Goal: Information Seeking & Learning: Learn about a topic

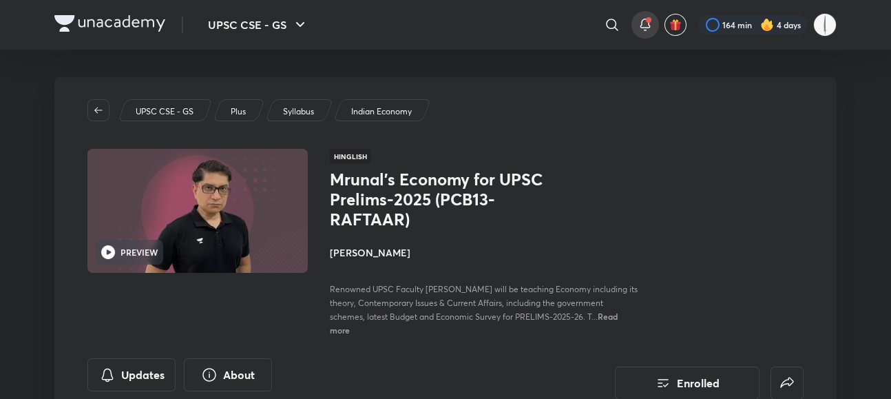
click at [659, 22] on div at bounding box center [645, 25] width 28 height 28
click at [807, 17] on div "164 min 4 days" at bounding box center [752, 24] width 110 height 19
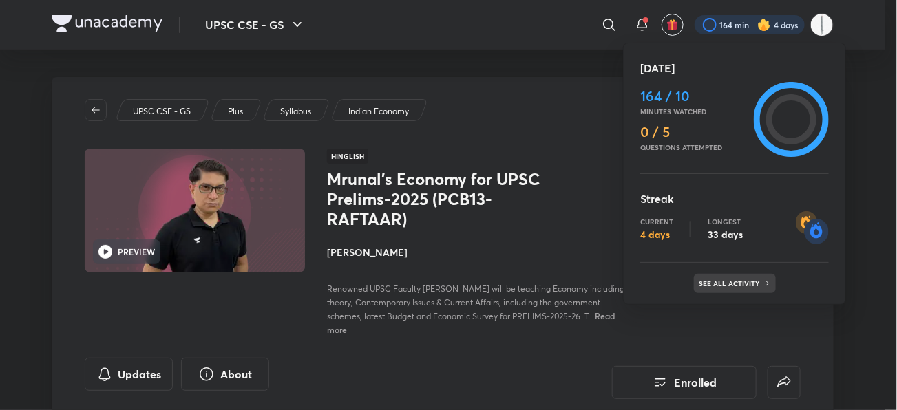
click at [704, 281] on p "See all activity" at bounding box center [731, 283] width 64 height 8
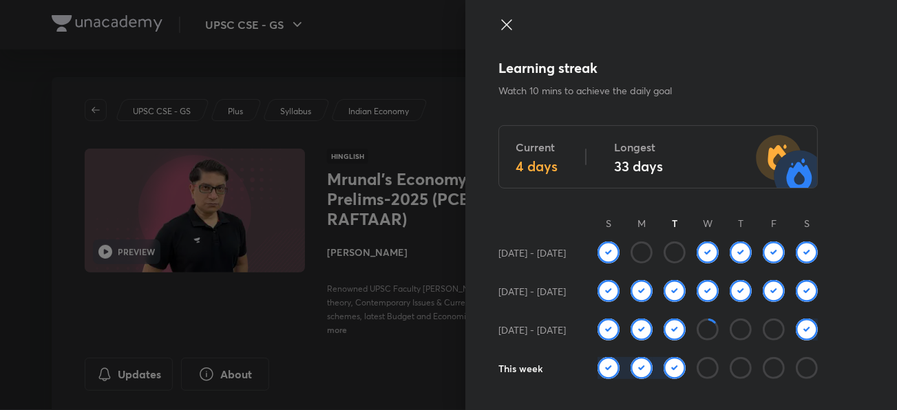
click at [663, 319] on img at bounding box center [674, 330] width 22 height 22
click at [701, 319] on icon at bounding box center [708, 330] width 22 height 22
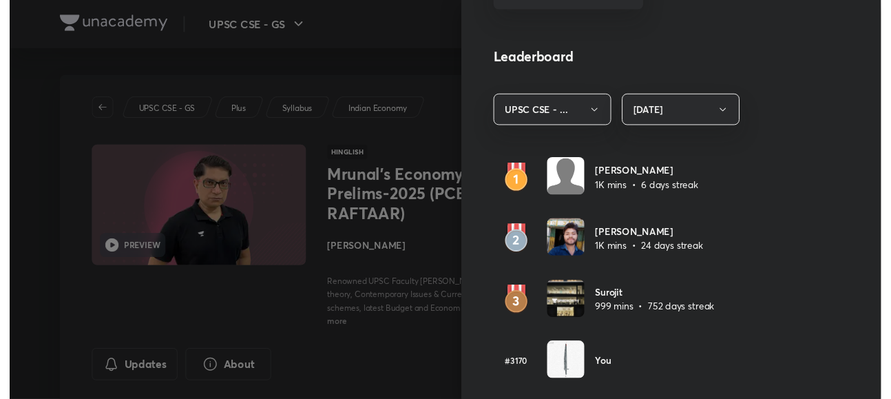
scroll to position [765, 0]
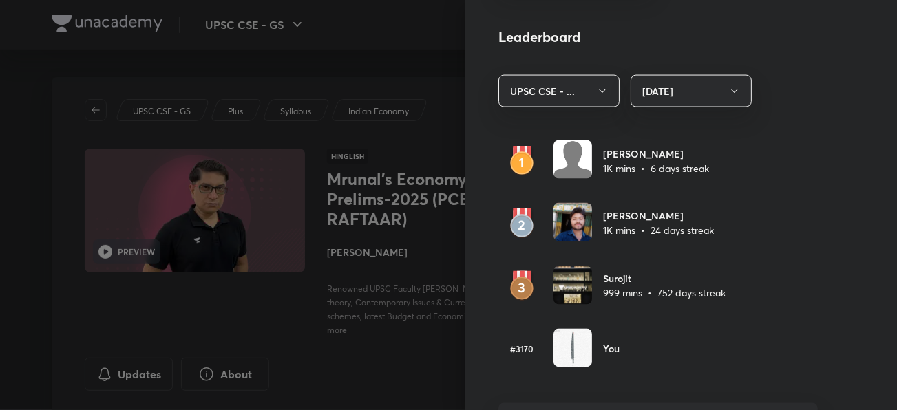
click at [410, 333] on div at bounding box center [448, 205] width 897 height 410
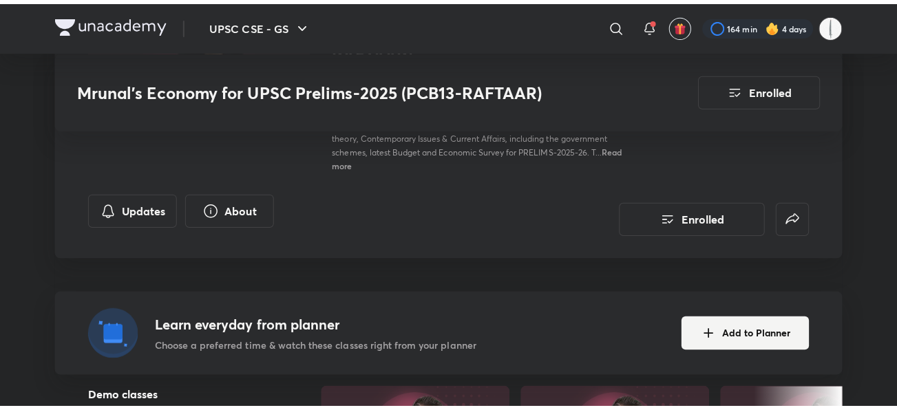
scroll to position [76, 0]
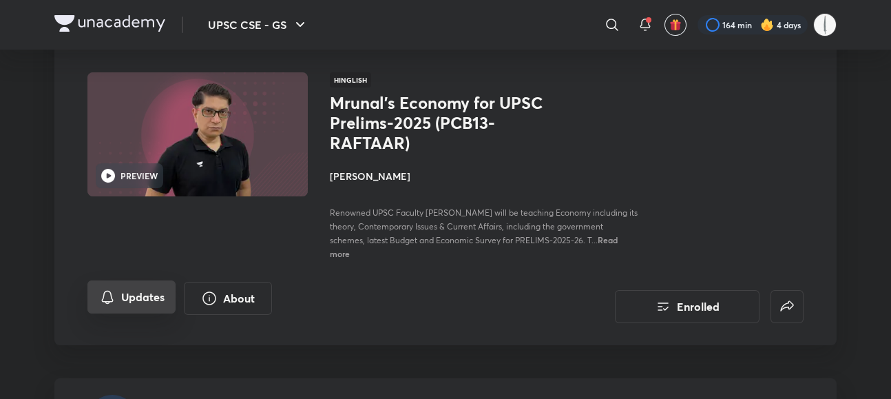
click at [97, 280] on button "Updates" at bounding box center [131, 296] width 88 height 33
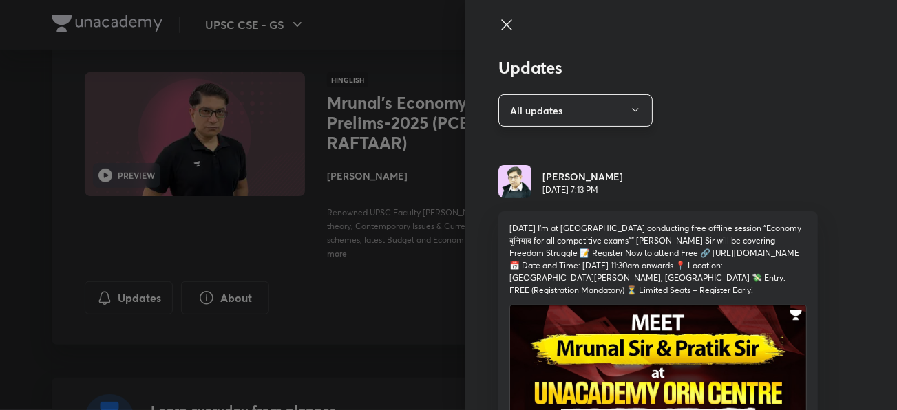
click at [576, 118] on button "All updates" at bounding box center [575, 110] width 154 height 32
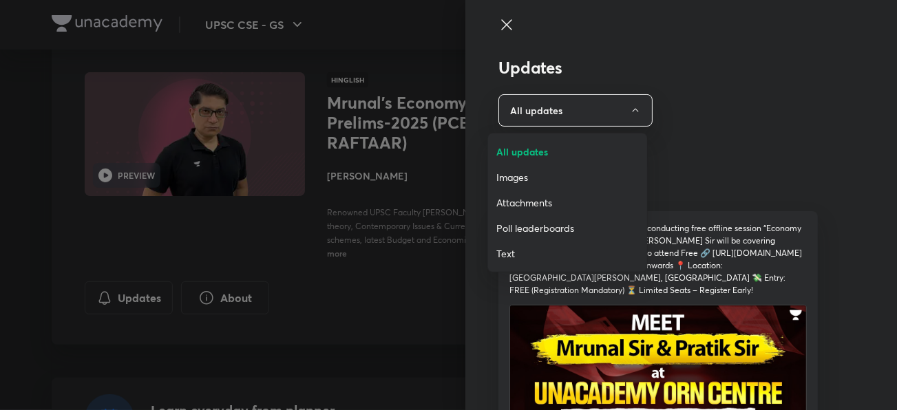
click at [547, 205] on span "Attachments" at bounding box center [567, 202] width 142 height 14
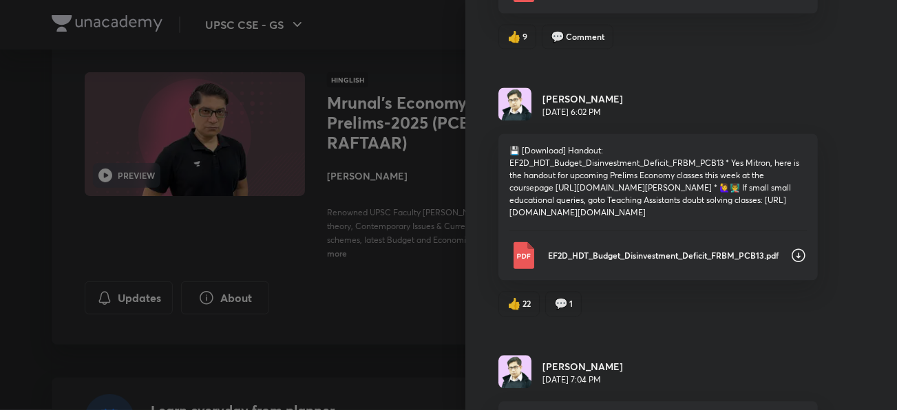
scroll to position [6587, 0]
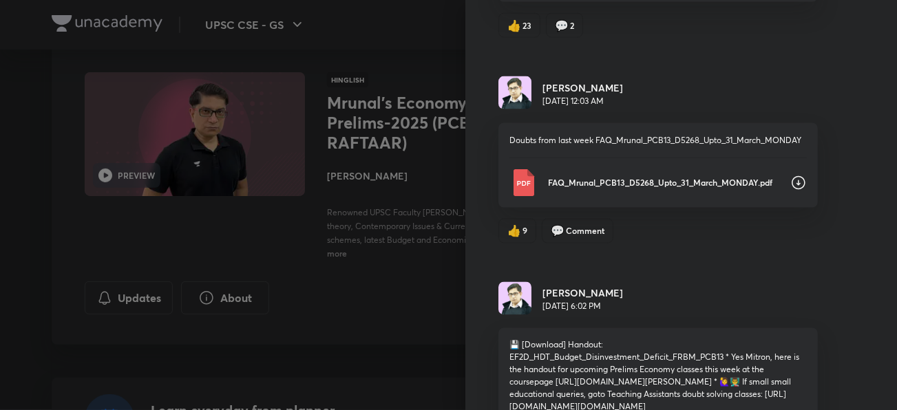
scroll to position [6357, 0]
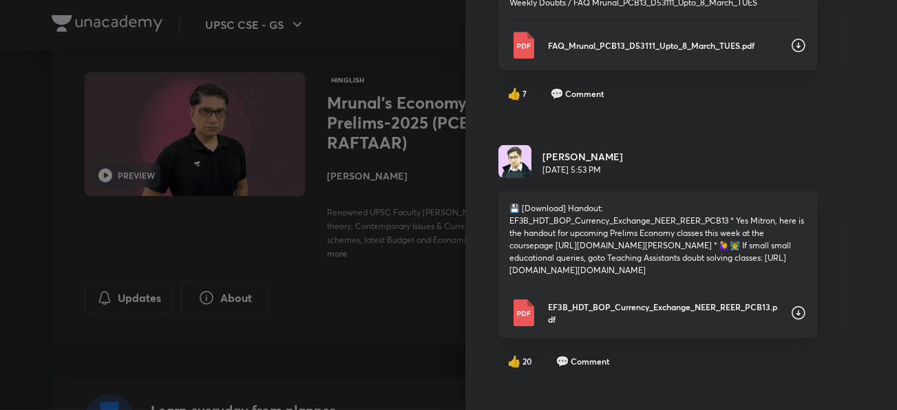
scroll to position [5823, 0]
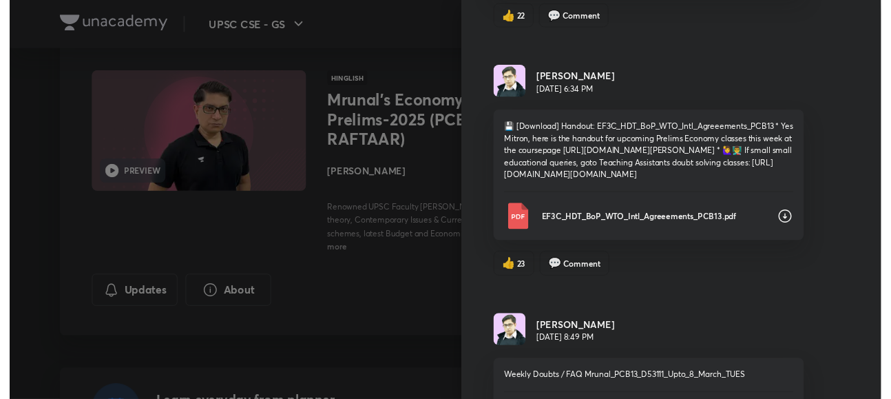
scroll to position [5364, 0]
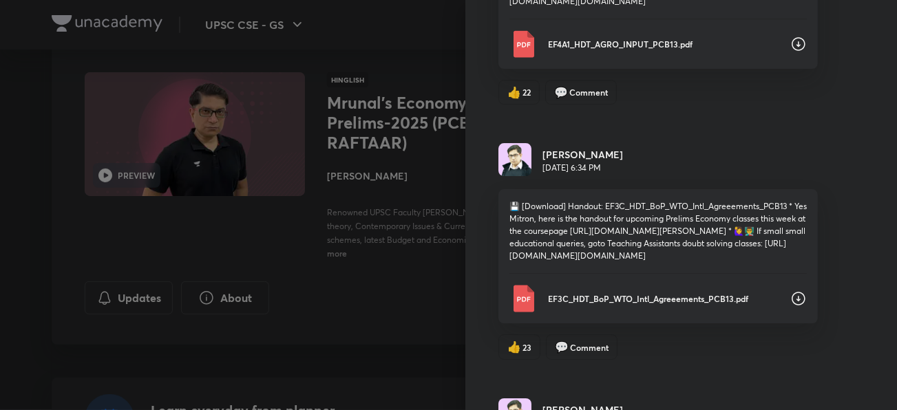
click at [328, 235] on div at bounding box center [448, 205] width 897 height 410
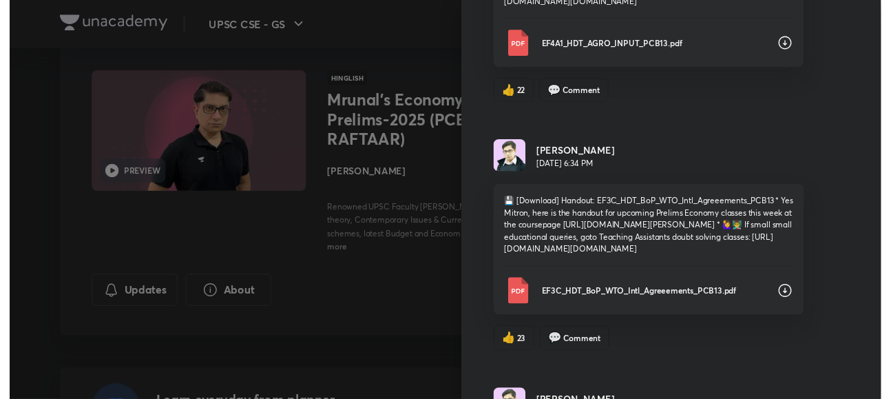
scroll to position [0, 0]
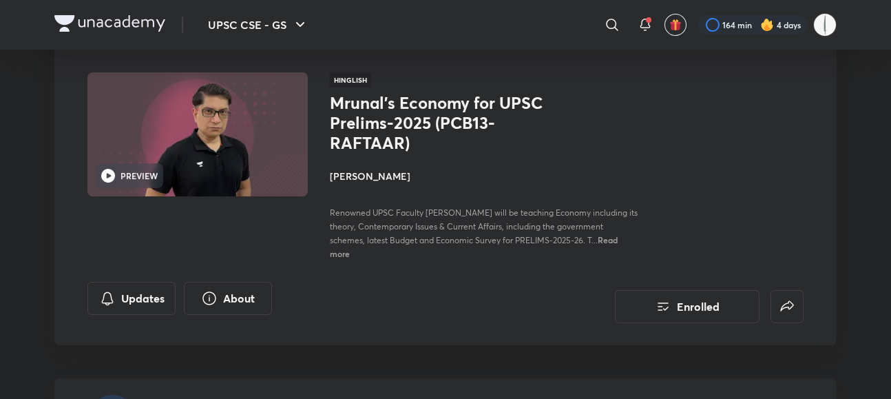
click at [54, 264] on div "UPSC CSE - GS Plus Syllabus Indian Economy PREVIEW Hinglish Mrunal’s Economy fo…" at bounding box center [445, 173] width 782 height 344
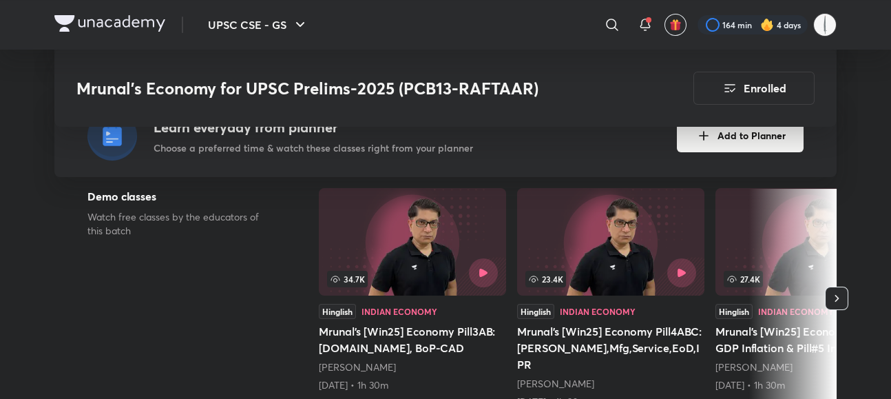
scroll to position [382, 0]
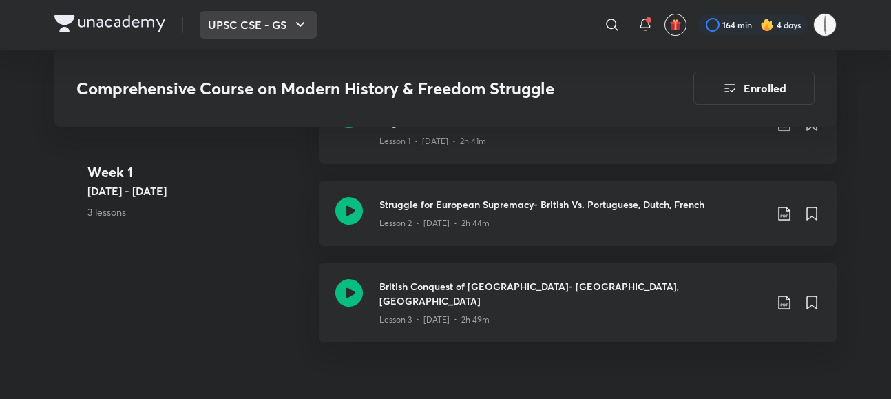
scroll to position [841, 5]
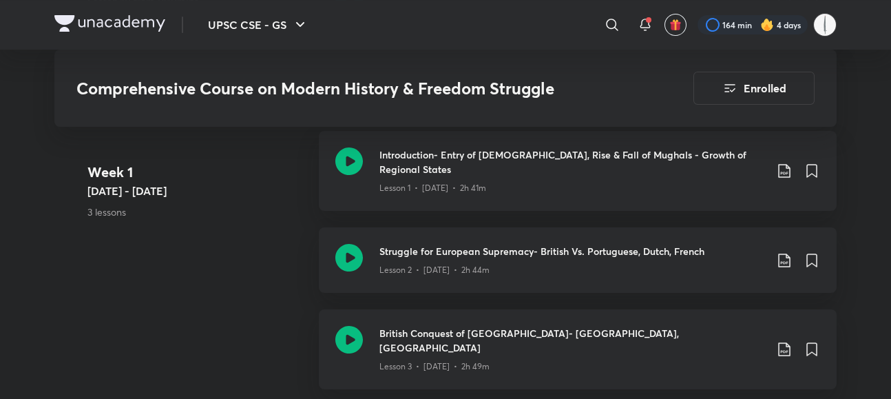
click at [143, 3] on div "UPSC CSE - GS ​ 164 min 4 days" at bounding box center [445, 25] width 782 height 50
click at [200, 14] on button "UPSC CSE - GS" at bounding box center [258, 25] width 117 height 28
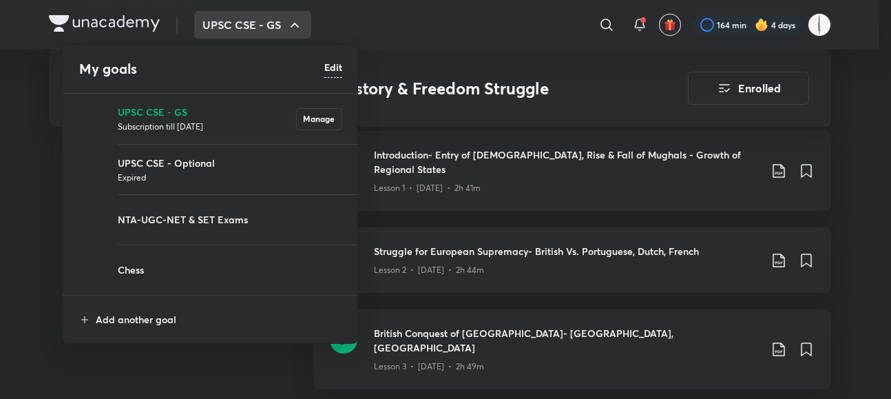
scroll to position [841, 0]
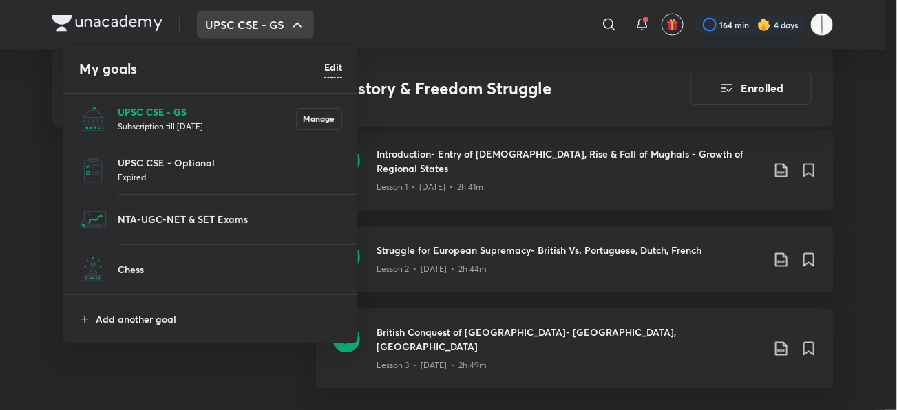
click at [160, 109] on p "UPSC CSE - GS" at bounding box center [207, 112] width 178 height 14
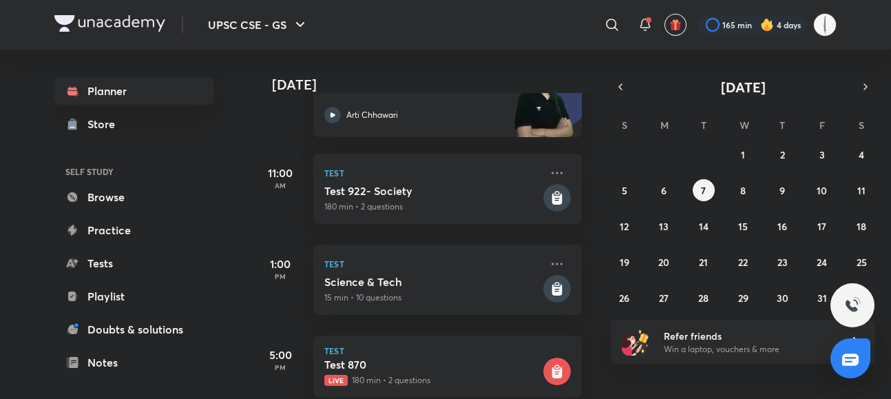
scroll to position [296, 0]
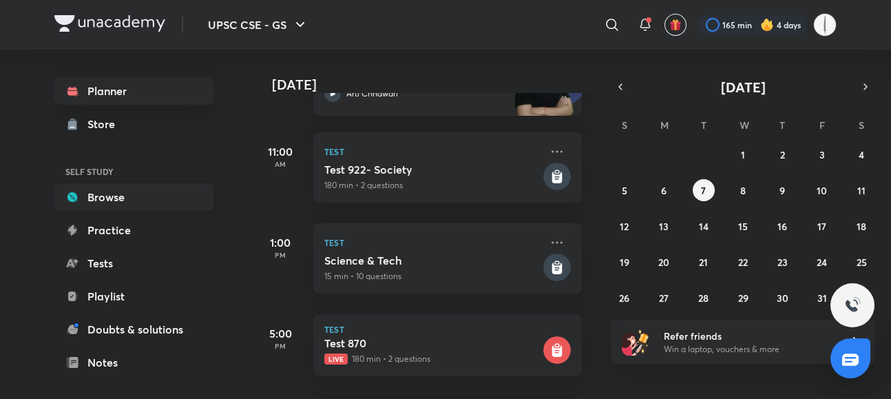
click at [71, 189] on link "Browse" at bounding box center [134, 197] width 160 height 28
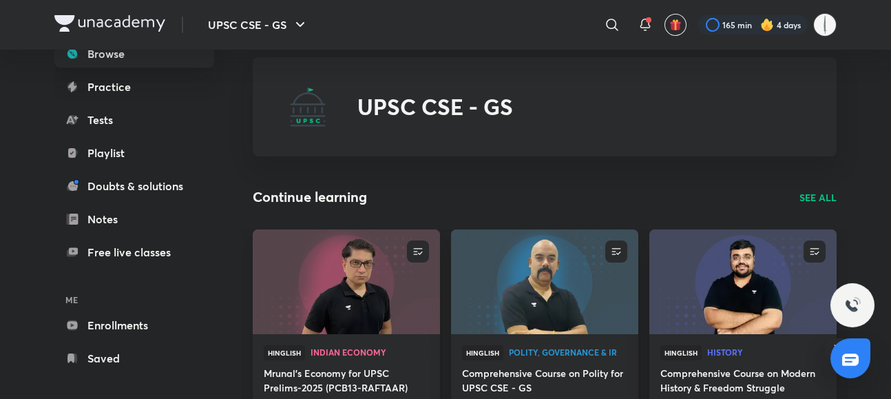
scroll to position [76, 0]
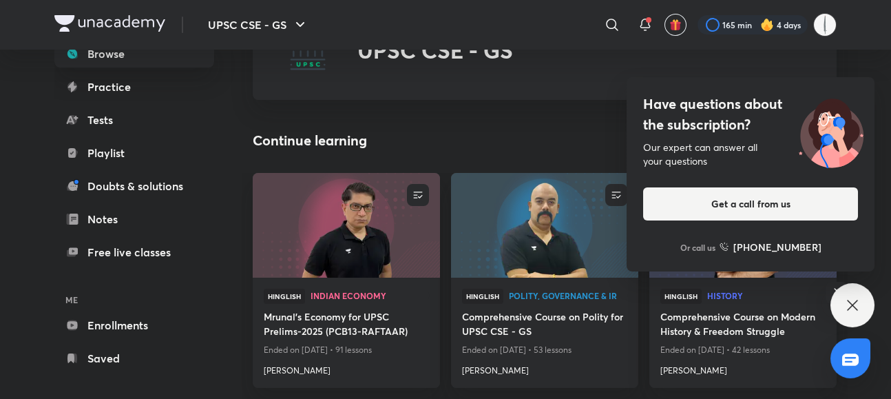
click at [853, 304] on icon at bounding box center [852, 304] width 10 height 10
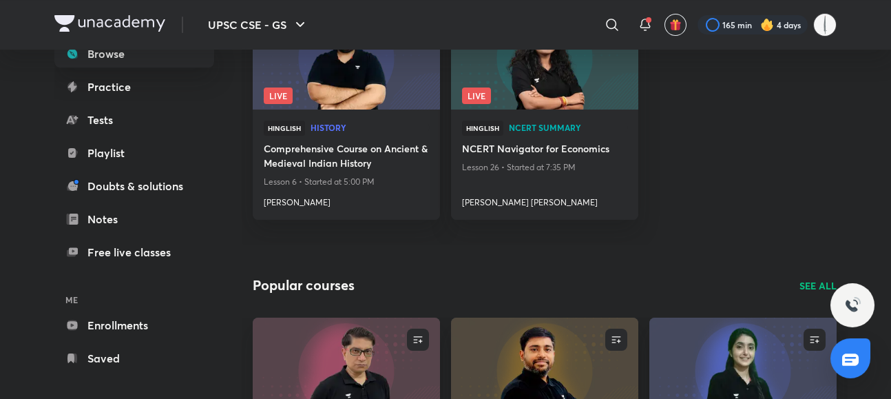
scroll to position [1033, 0]
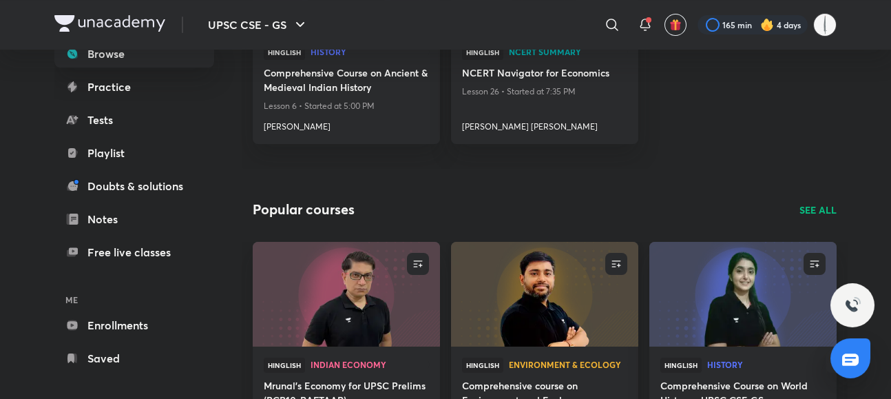
click at [535, 240] on img at bounding box center [544, 293] width 191 height 107
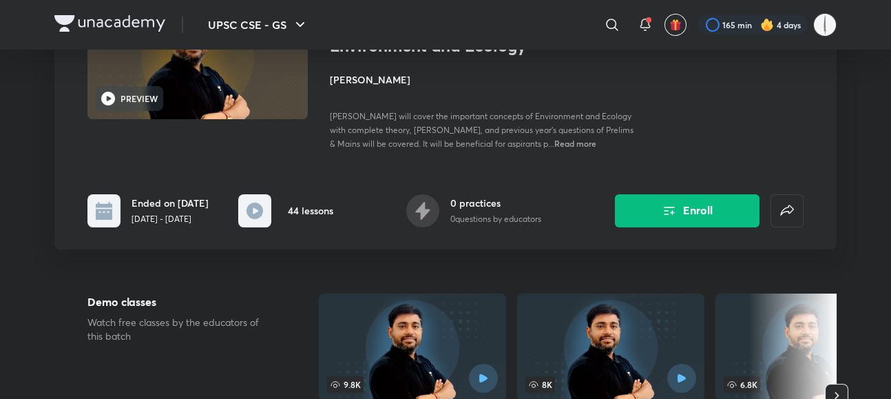
scroll to position [306, 0]
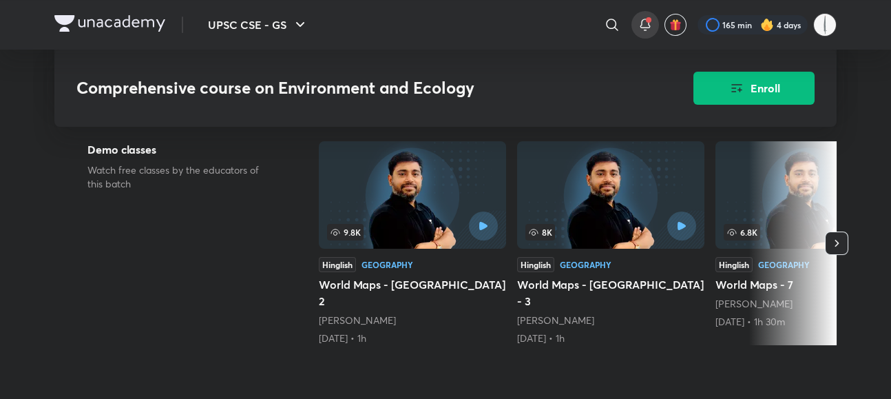
click at [653, 17] on icon at bounding box center [645, 25] width 17 height 17
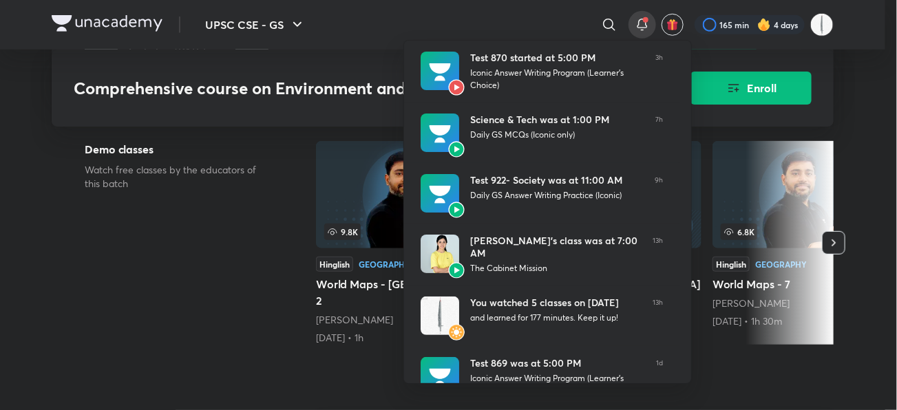
click at [259, 242] on div at bounding box center [448, 205] width 897 height 410
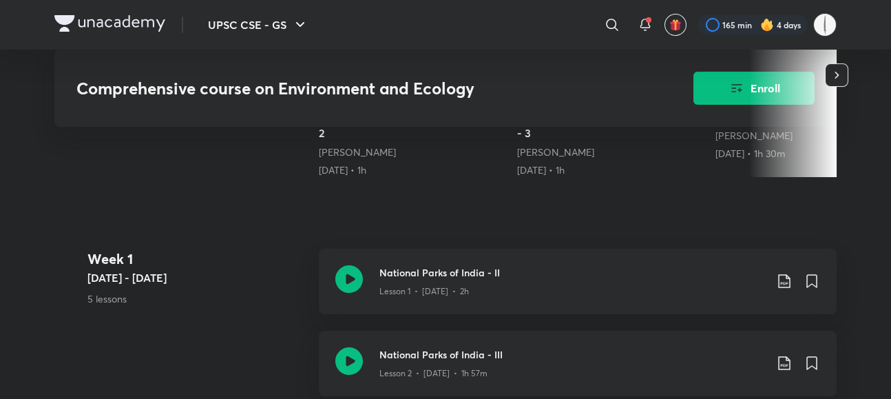
scroll to position [535, 0]
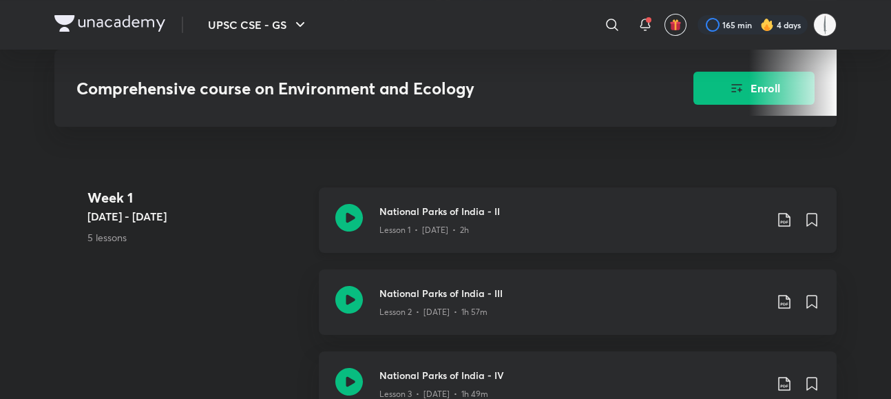
click at [820, 204] on div "National Parks of India - II Lesson 1 • [DATE] • 2h" at bounding box center [599, 220] width 440 height 32
click at [792, 211] on icon at bounding box center [784, 219] width 17 height 17
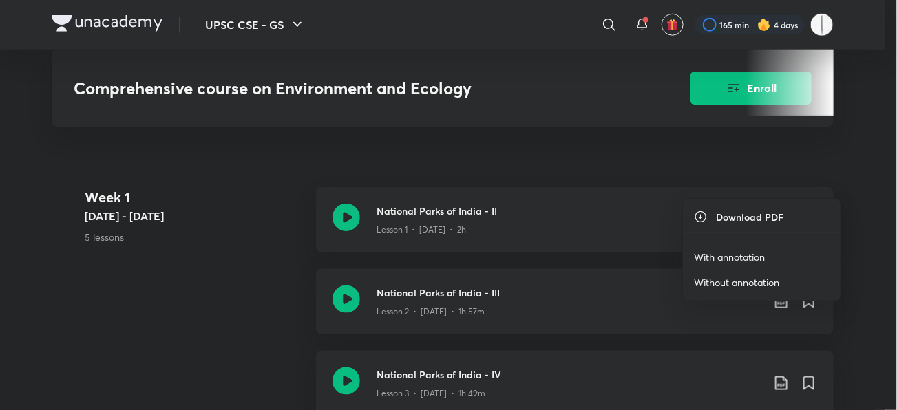
click at [776, 249] on li "With annotation" at bounding box center [762, 256] width 158 height 25
click at [701, 252] on p "With annotation" at bounding box center [729, 257] width 71 height 14
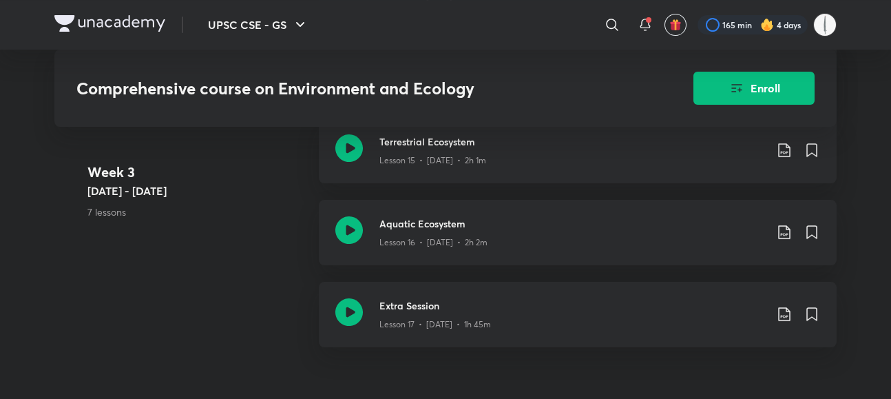
scroll to position [1988, 0]
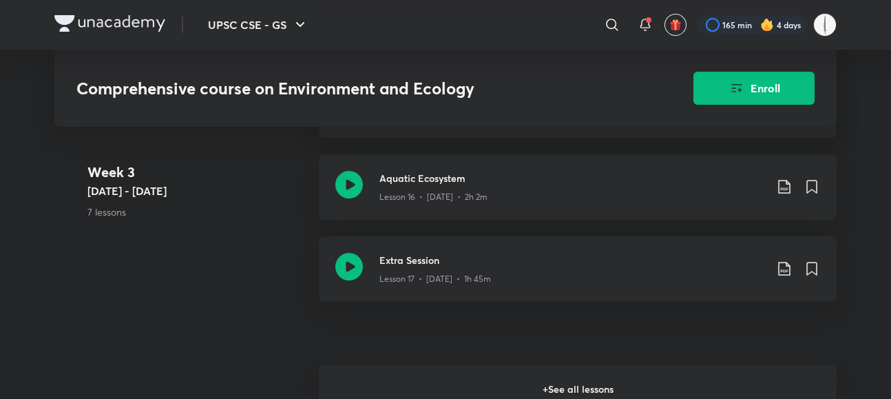
click at [352, 365] on h6 "+ See all lessons" at bounding box center [578, 389] width 518 height 48
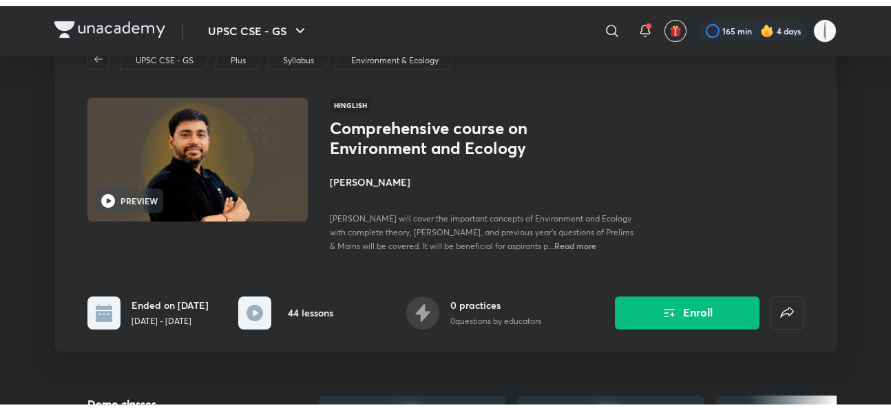
scroll to position [0, 0]
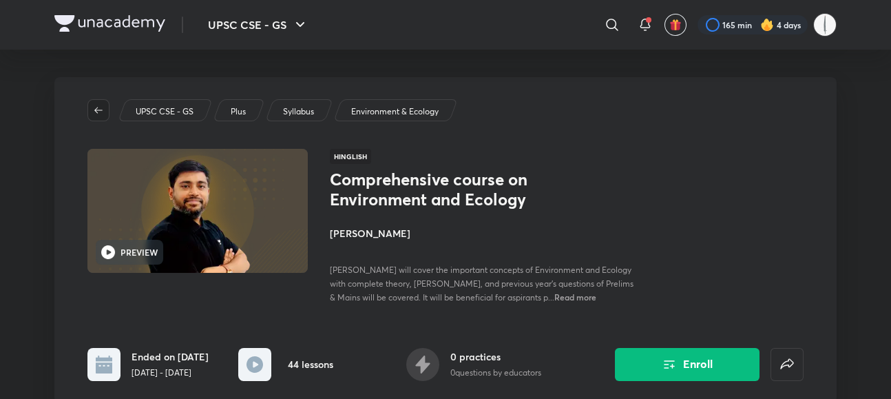
click at [87, 99] on button "button" at bounding box center [98, 110] width 22 height 22
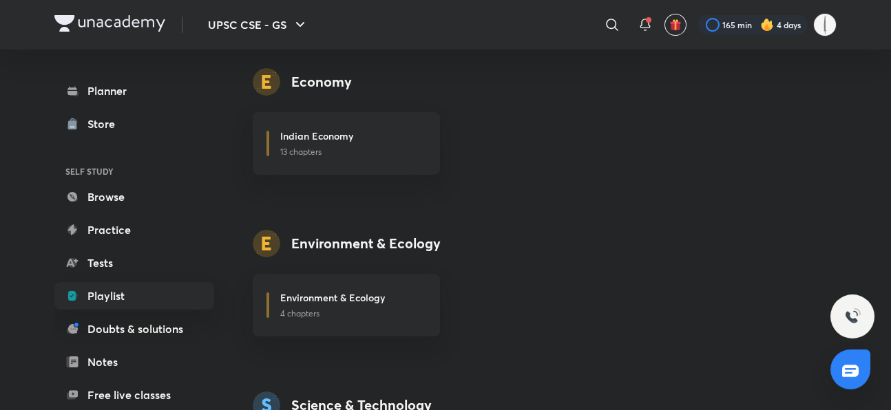
scroll to position [1050, 0]
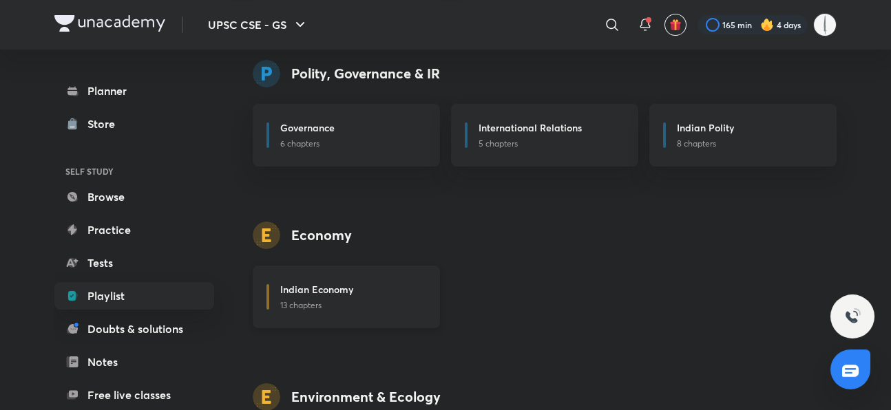
click at [370, 282] on div "Indian Economy" at bounding box center [351, 290] width 143 height 17
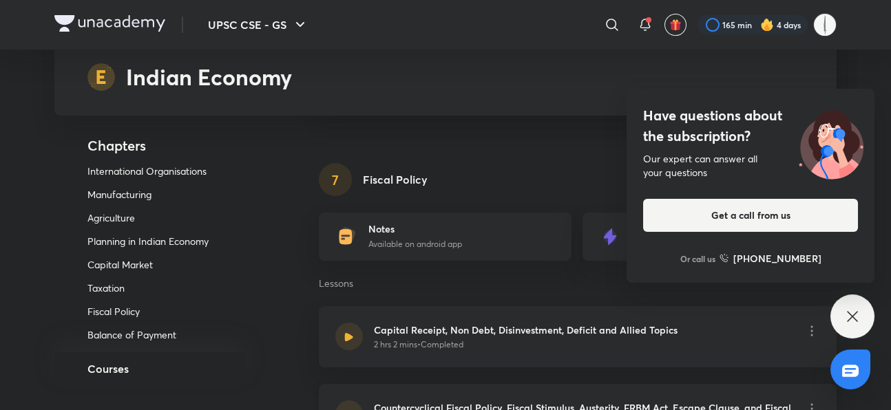
scroll to position [3441, 0]
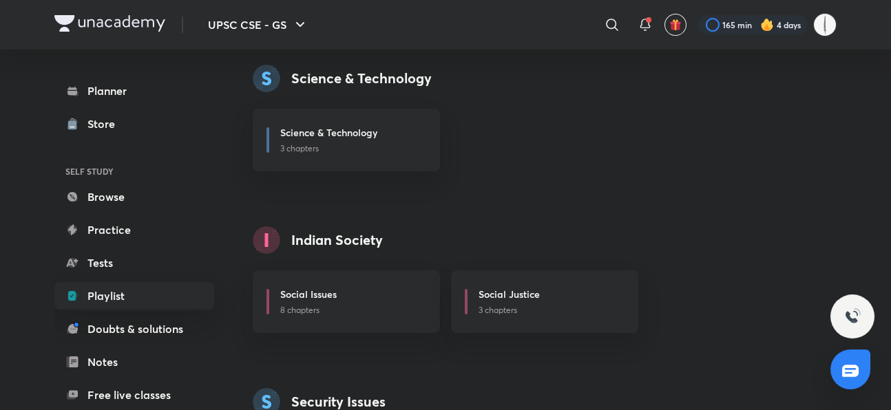
scroll to position [1662, 0]
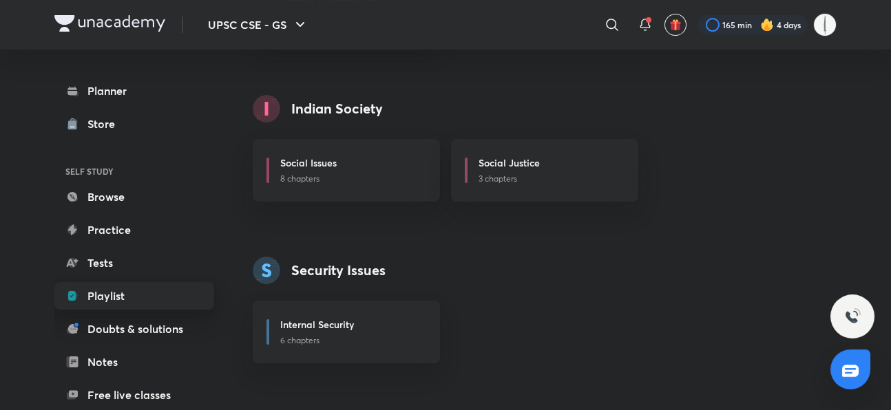
click at [54, 306] on link "Playlist" at bounding box center [134, 296] width 160 height 28
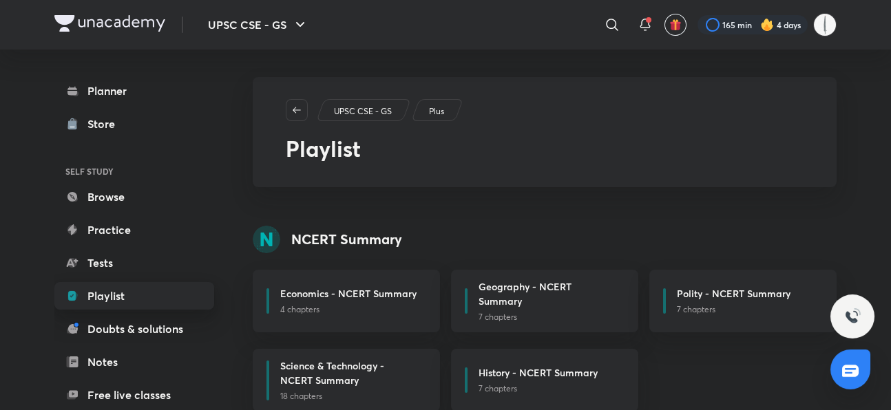
click at [54, 304] on link "Playlist" at bounding box center [134, 296] width 160 height 28
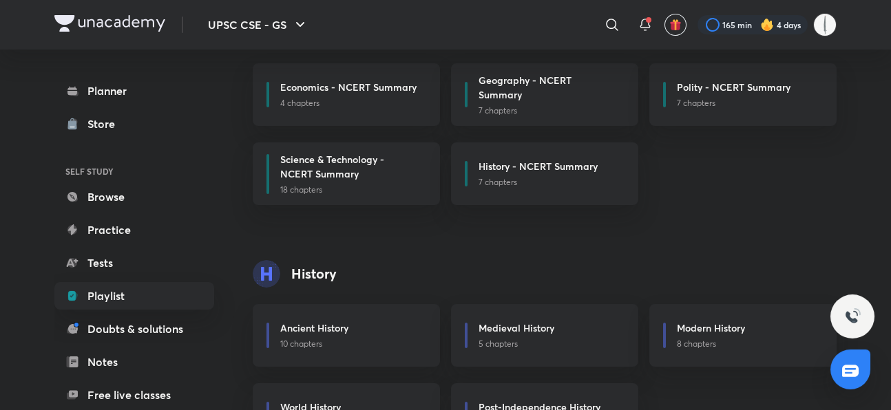
scroll to position [229, 0]
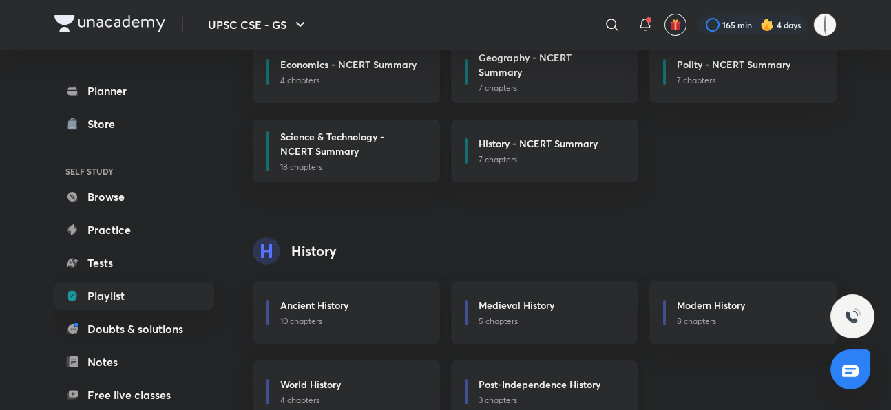
click at [478, 377] on h6 "Post-Independence History" at bounding box center [539, 384] width 122 height 14
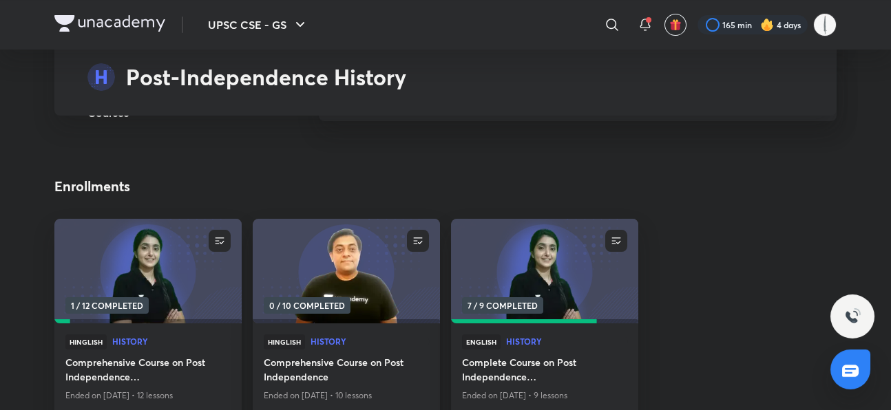
scroll to position [1606, 0]
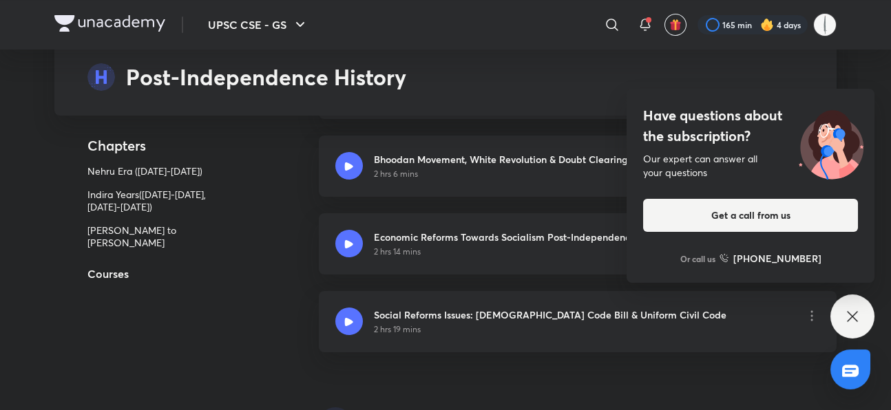
click at [67, 267] on h5 "Courses" at bounding box center [164, 274] width 220 height 17
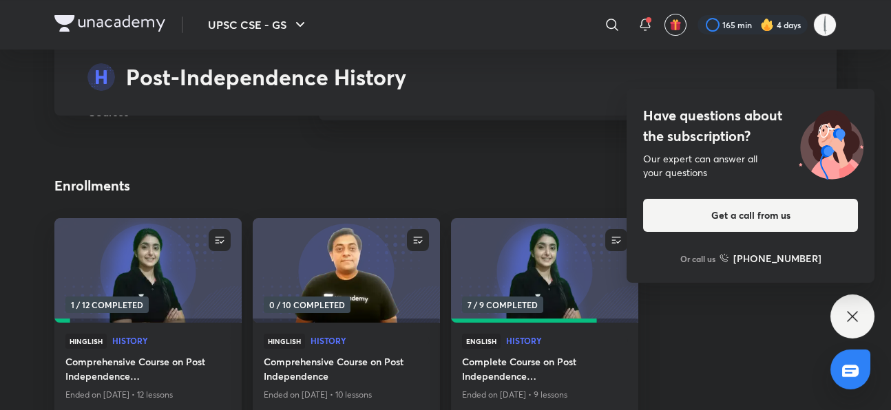
scroll to position [1537, 0]
click at [841, 318] on div "Have questions about the subscription? Our expert can answer all your questions…" at bounding box center [852, 317] width 44 height 44
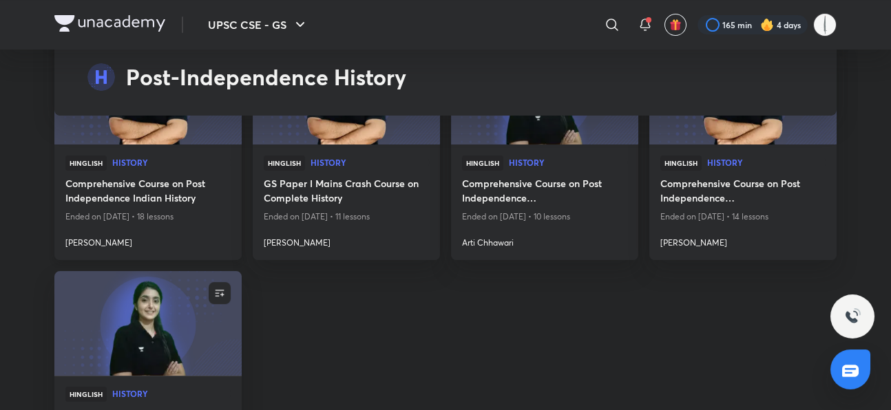
scroll to position [2302, 0]
click at [100, 207] on p "Ended on [DATE] • 18 lessons" at bounding box center [147, 216] width 165 height 18
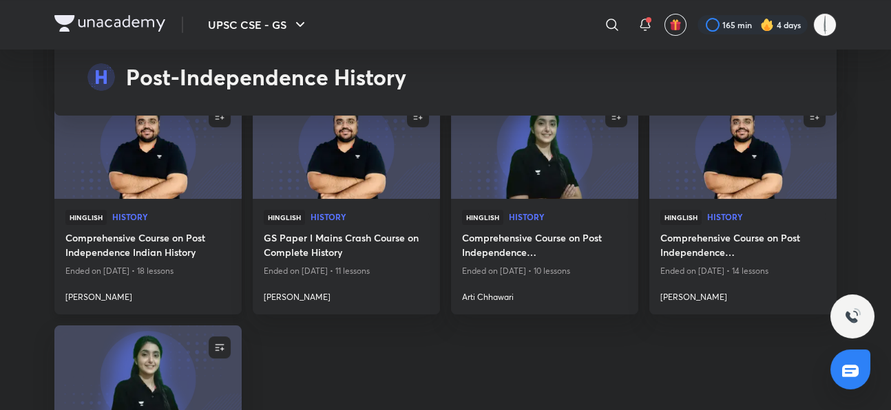
scroll to position [2225, 0]
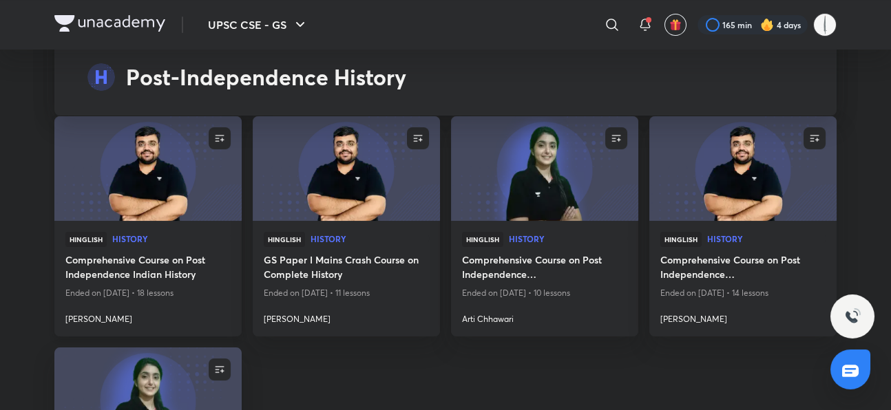
click at [112, 235] on span "History" at bounding box center [171, 239] width 118 height 8
click at [72, 253] on h4 "Comprehensive Course on Post Independence Indian History" at bounding box center [147, 269] width 165 height 32
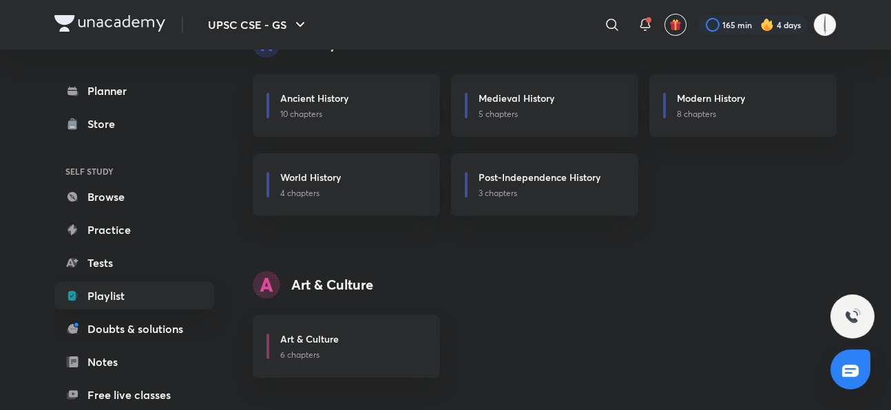
scroll to position [466, 0]
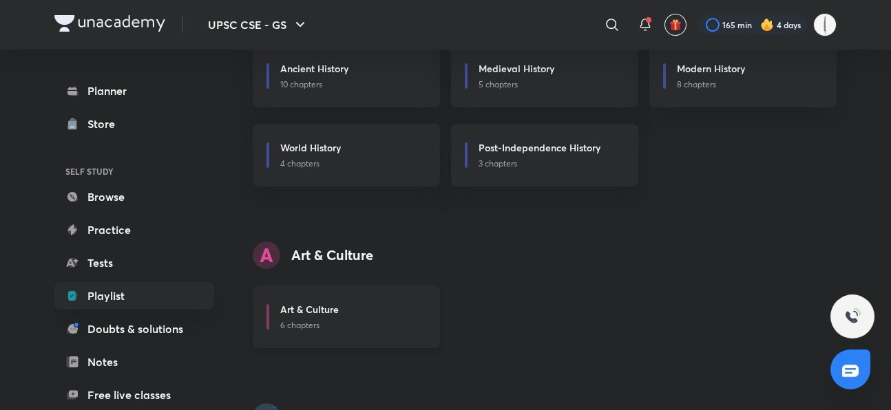
click at [280, 302] on h6 "Art & Culture" at bounding box center [309, 309] width 59 height 14
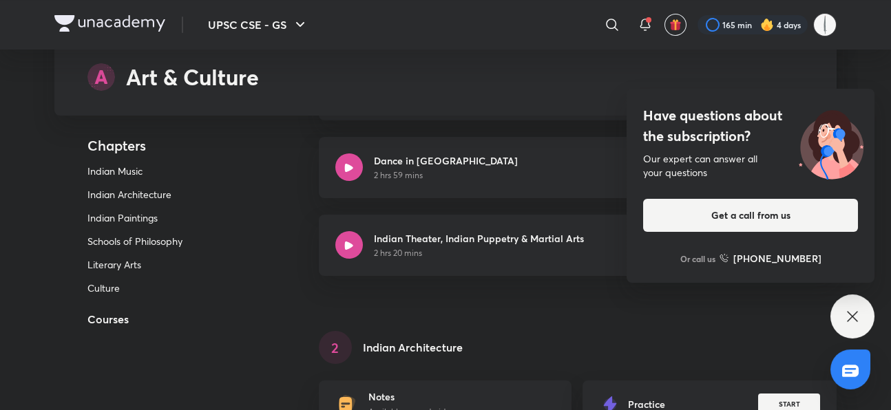
scroll to position [76, 0]
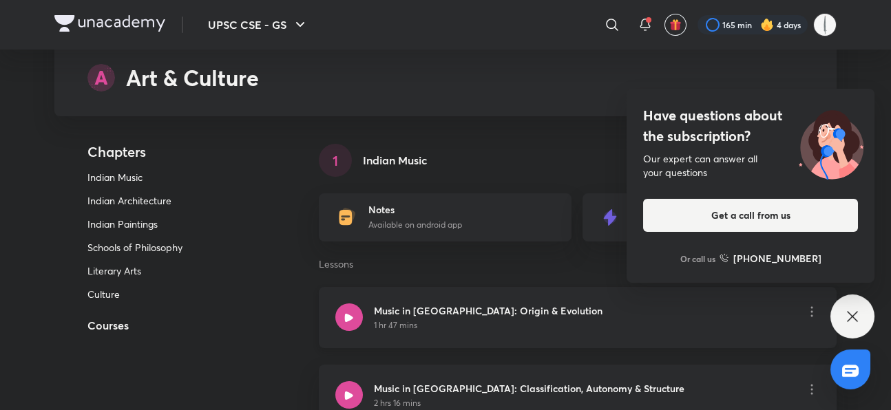
click at [335, 304] on div at bounding box center [349, 318] width 28 height 28
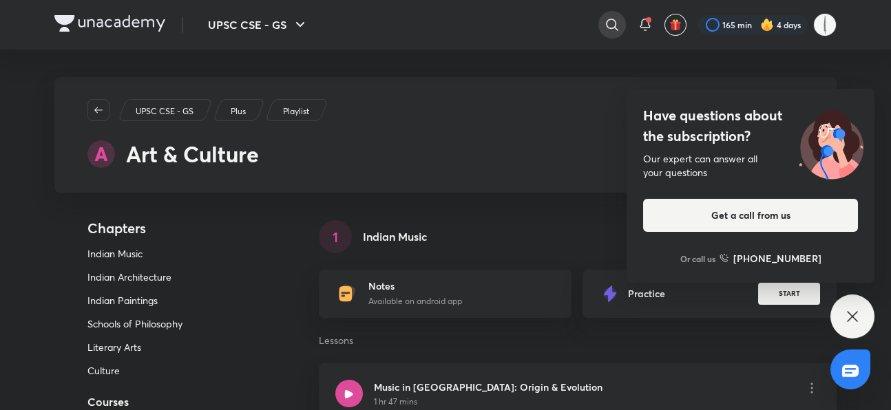
click at [620, 30] on icon at bounding box center [612, 25] width 17 height 17
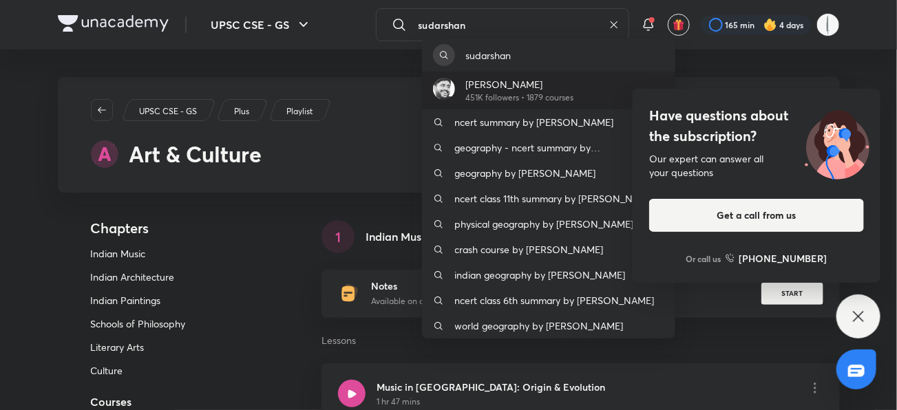
type input "sudarshan"
click at [585, 89] on div "[PERSON_NAME] 451K followers • 1879 courses" at bounding box center [548, 91] width 253 height 38
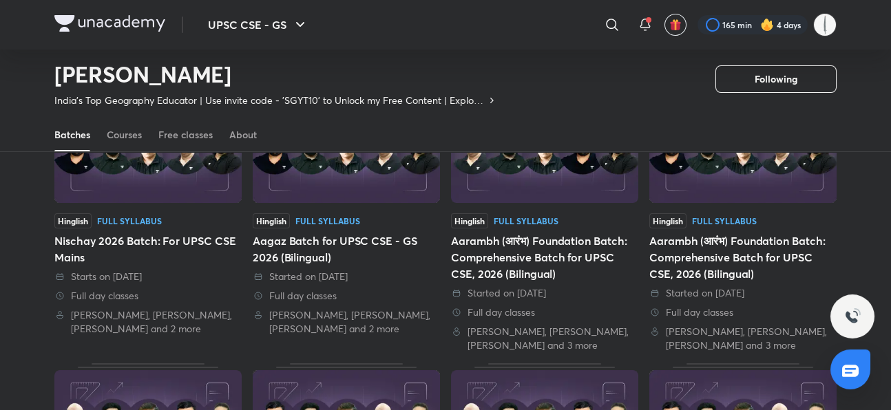
scroll to position [153, 0]
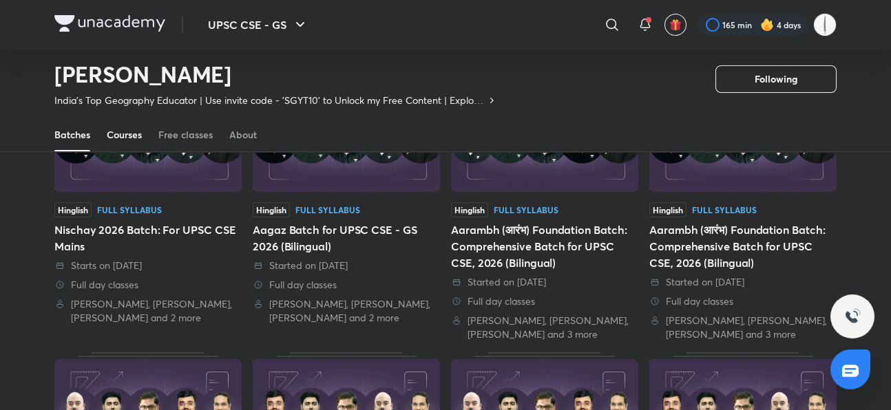
click at [107, 128] on div "Courses" at bounding box center [124, 135] width 35 height 14
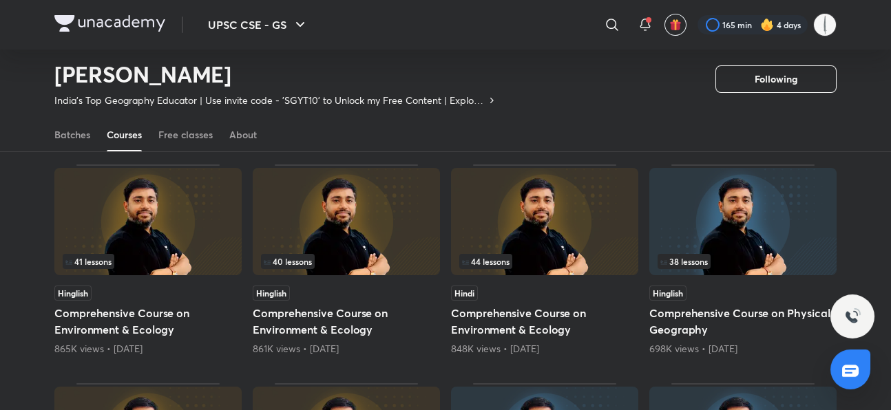
scroll to position [75, 0]
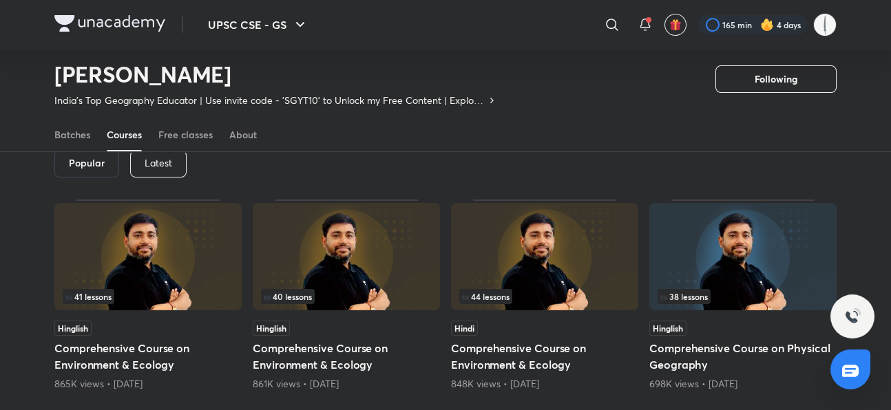
click at [156, 200] on div "Popular Latest" at bounding box center [445, 164] width 782 height 72
click at [151, 178] on div "Latest" at bounding box center [158, 164] width 56 height 28
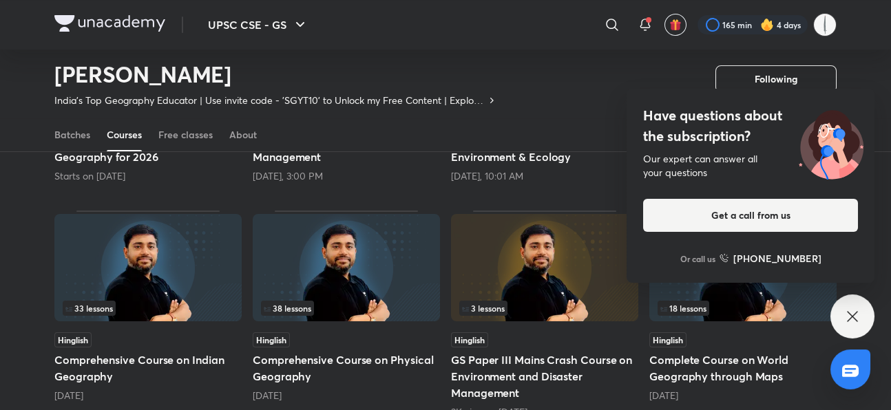
scroll to position [305, 0]
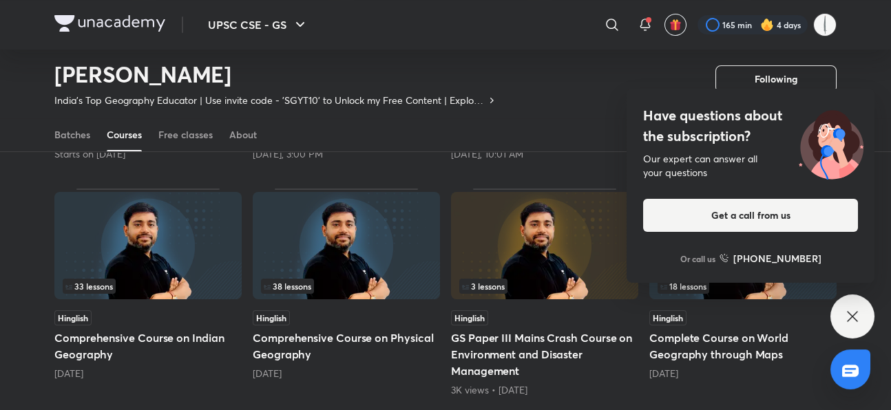
click at [842, 299] on div "Have questions about the subscription? Our expert can answer all your questions…" at bounding box center [852, 317] width 44 height 44
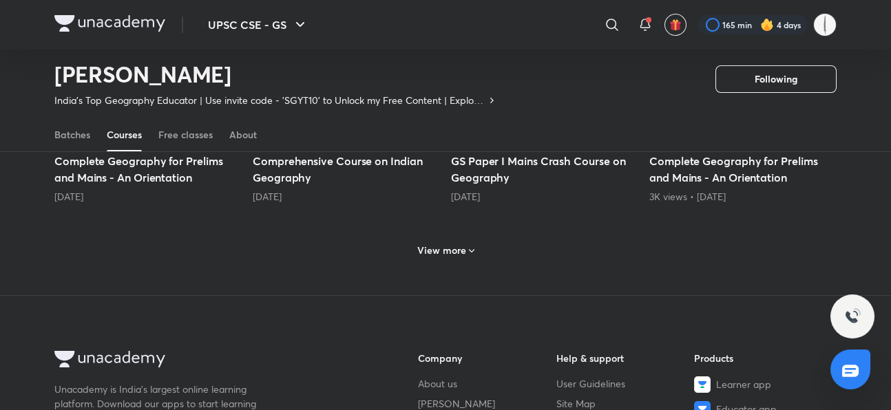
scroll to position [764, 0]
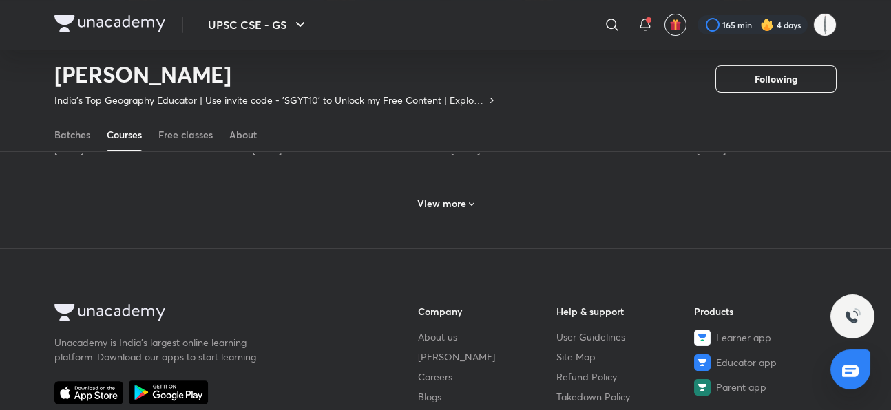
click at [463, 215] on div "View more" at bounding box center [446, 204] width 68 height 22
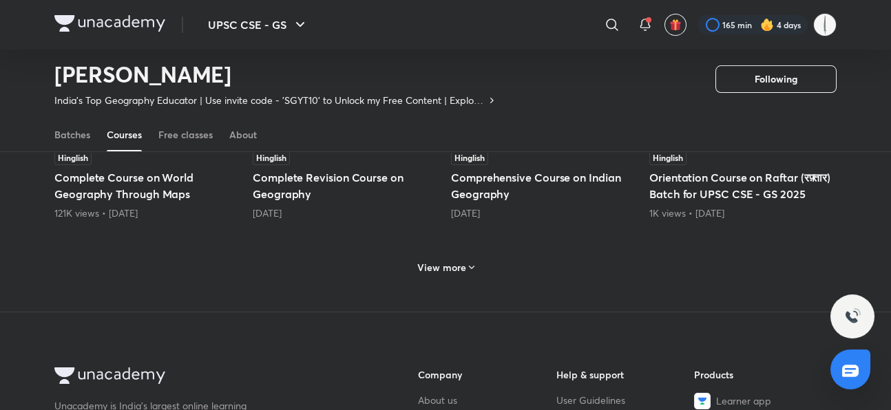
scroll to position [1375, 0]
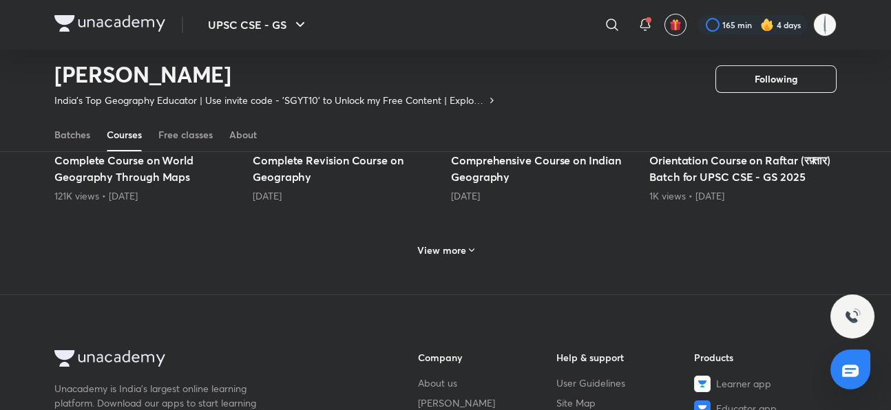
click at [426, 257] on h6 "View more" at bounding box center [441, 251] width 49 height 14
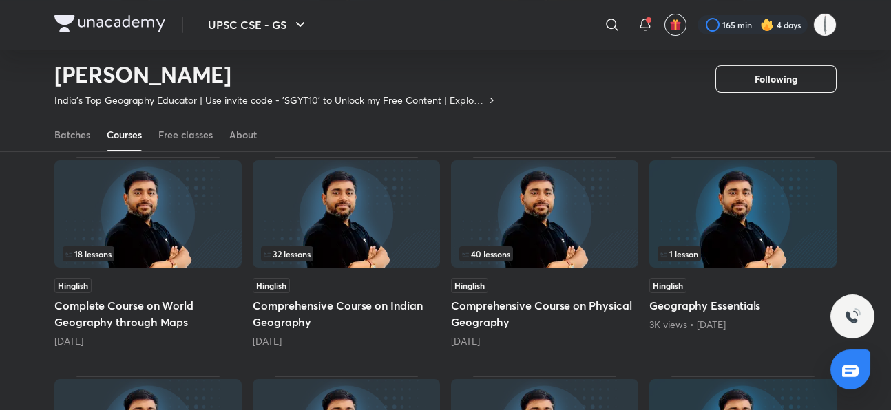
scroll to position [993, 0]
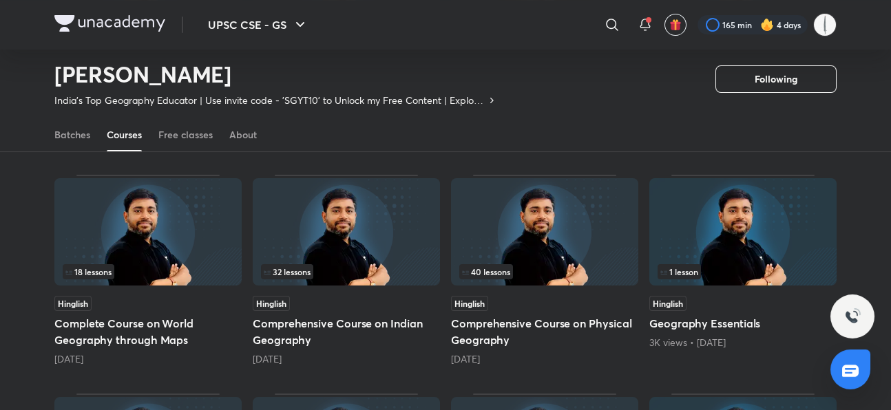
click at [65, 57] on span "37 lessons" at bounding box center [88, 53] width 47 height 8
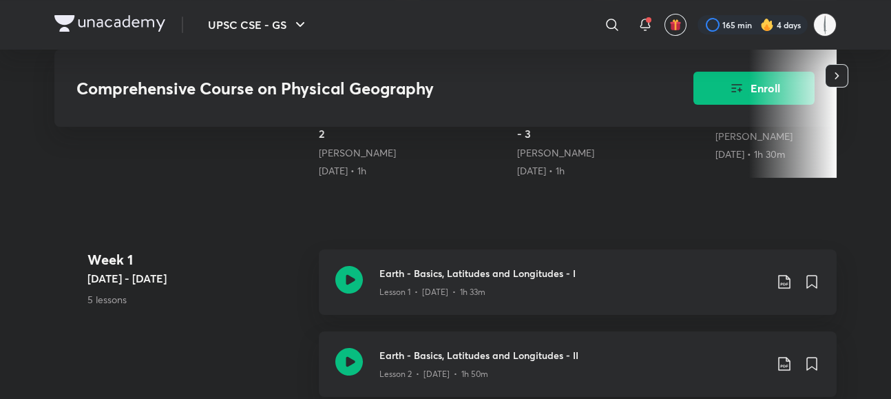
scroll to position [535, 0]
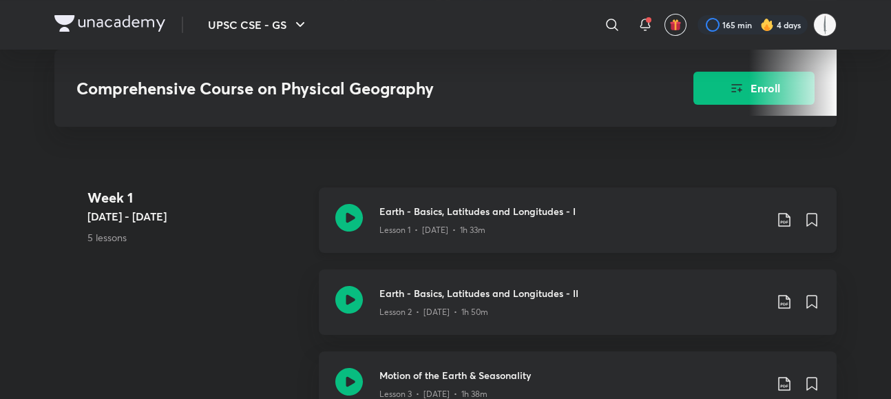
click at [792, 211] on icon at bounding box center [784, 219] width 17 height 17
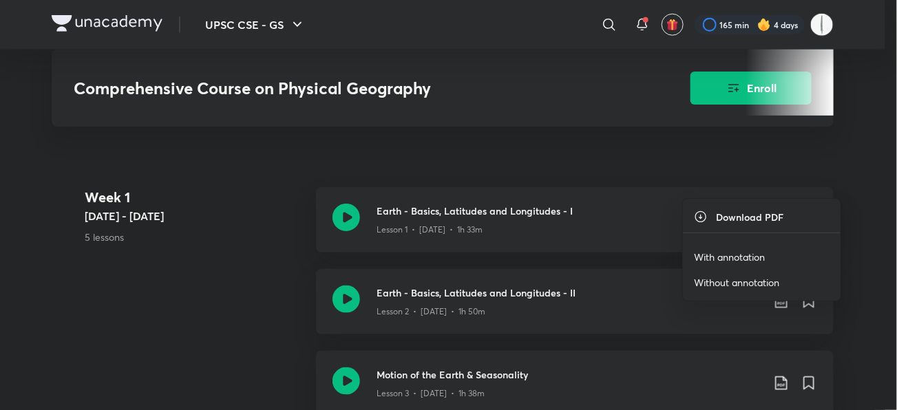
click at [774, 256] on li "With annotation" at bounding box center [762, 256] width 158 height 25
click at [697, 256] on p "With annotation" at bounding box center [729, 257] width 71 height 14
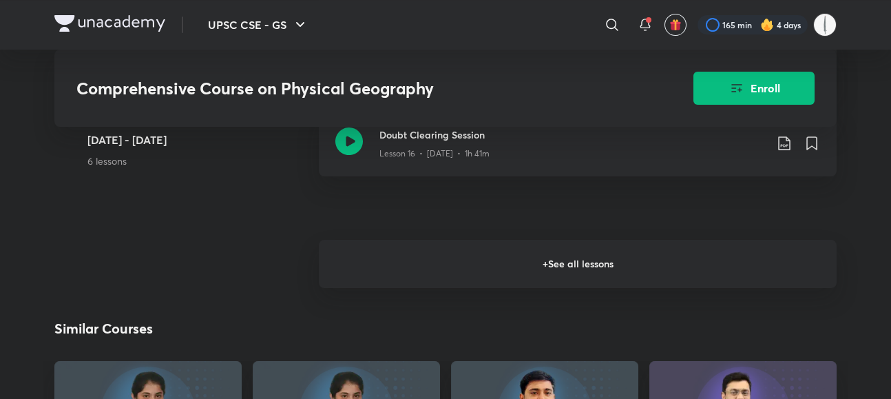
scroll to position [1835, 0]
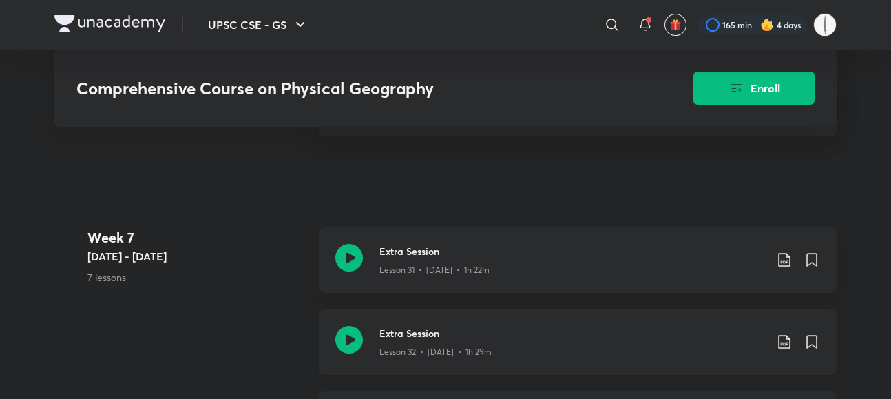
scroll to position [3364, 0]
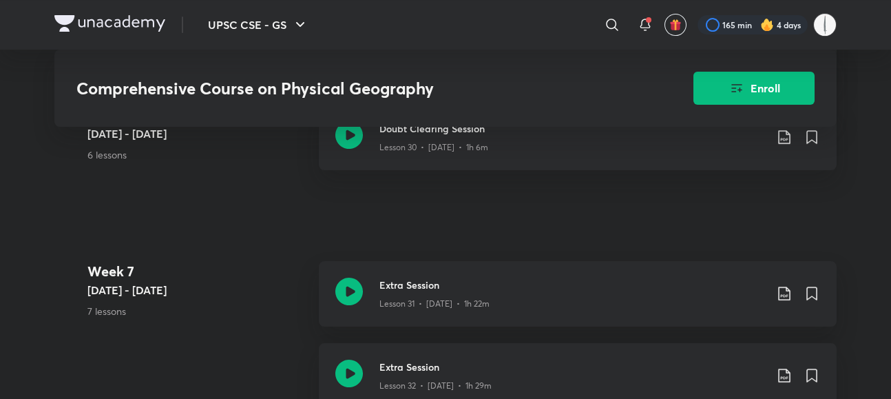
scroll to position [993, 0]
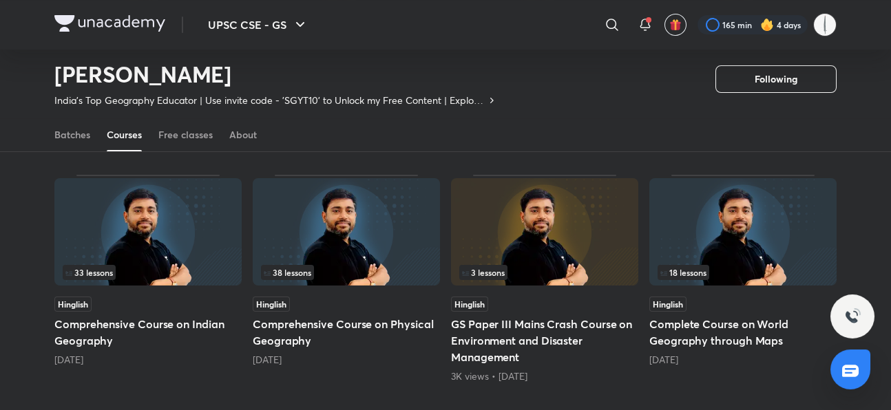
scroll to position [395, 0]
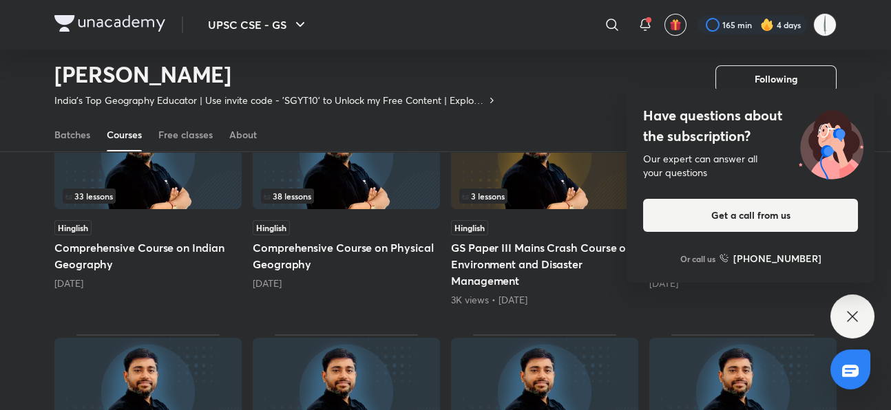
click at [63, 204] on span "33 lessons" at bounding box center [89, 196] width 53 height 15
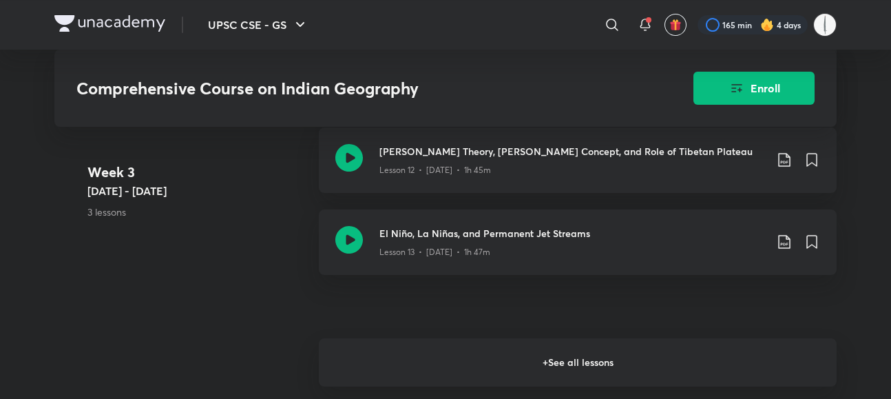
scroll to position [1606, 0]
